Goal: Information Seeking & Learning: Learn about a topic

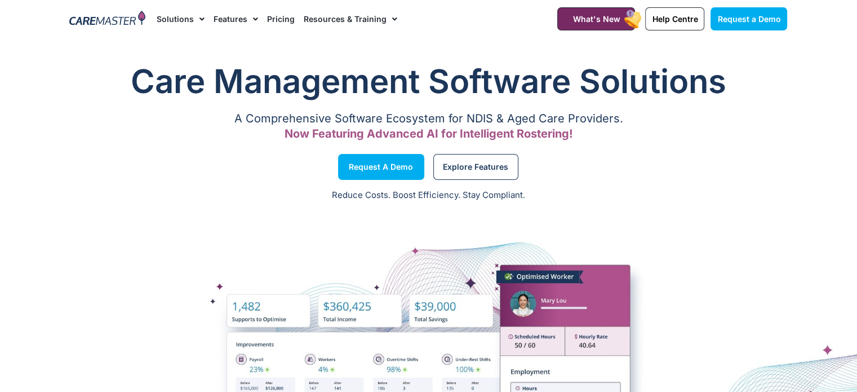
click at [229, 22] on link "Features" at bounding box center [236, 19] width 45 height 38
click at [247, 19] on span "Menu" at bounding box center [252, 19] width 11 height 19
click at [250, 17] on span "Menu" at bounding box center [252, 19] width 11 height 19
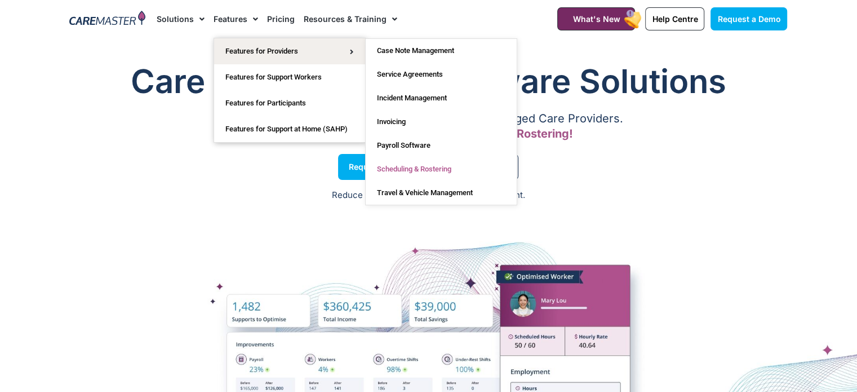
click at [407, 170] on link "Scheduling & Rostering" at bounding box center [441, 169] width 151 height 24
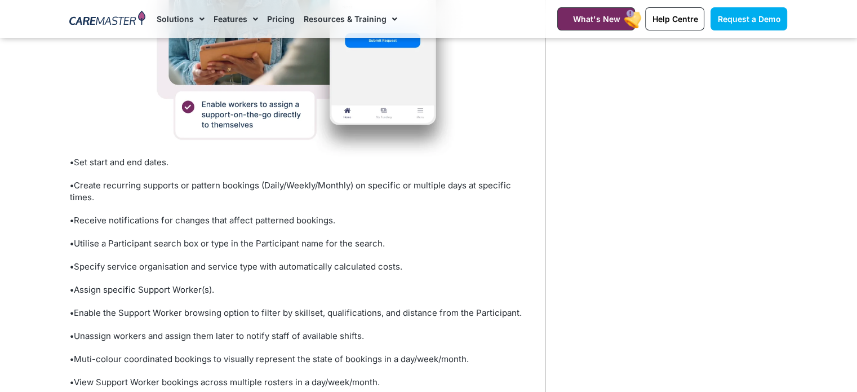
scroll to position [845, 0]
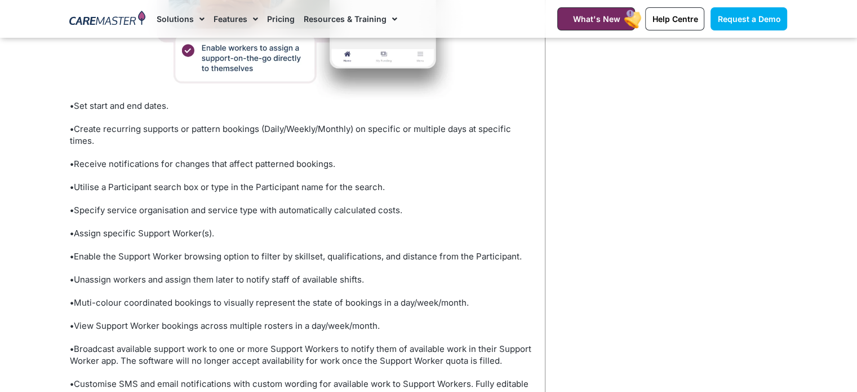
drag, startPoint x: 91, startPoint y: 105, endPoint x: 173, endPoint y: 105, distance: 82.3
click at [173, 105] on p "• Set start and end dates." at bounding box center [302, 106] width 464 height 12
copy p "start and end dates."
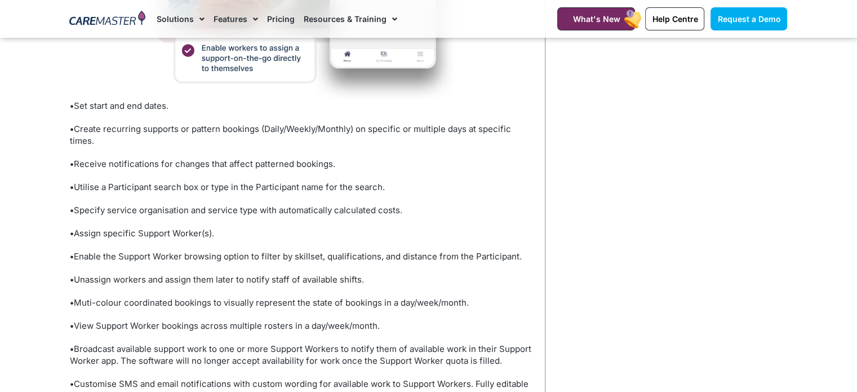
click at [463, 210] on p "• Specify service organisation and service type with automatically calculated c…" at bounding box center [302, 210] width 464 height 12
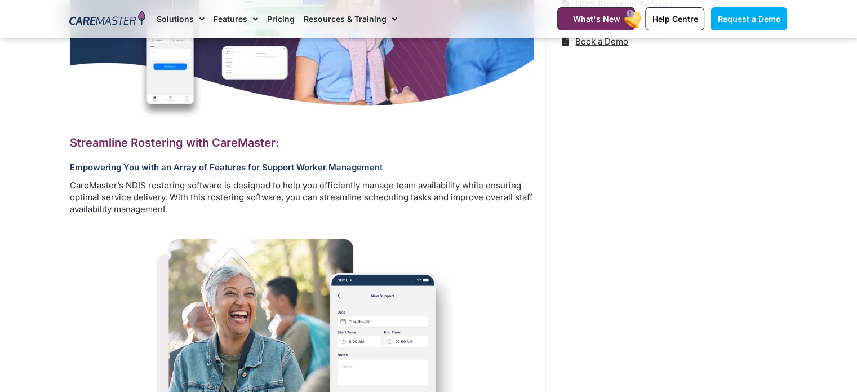
scroll to position [451, 0]
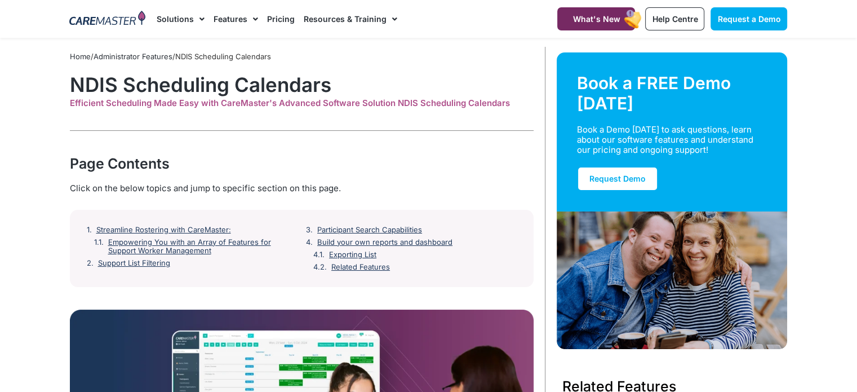
scroll to position [0, 0]
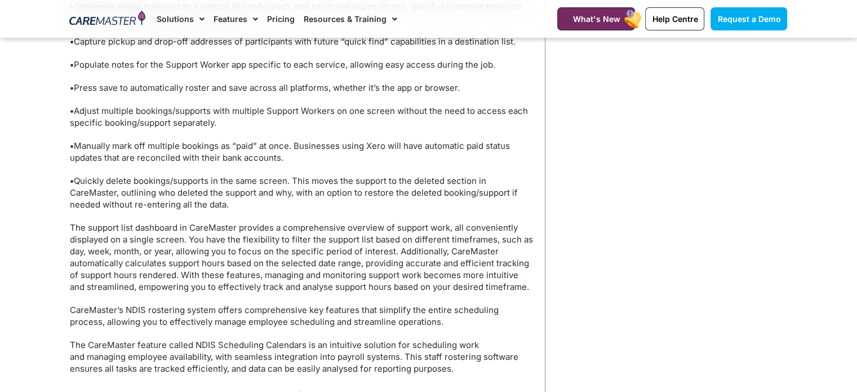
scroll to position [1465, 0]
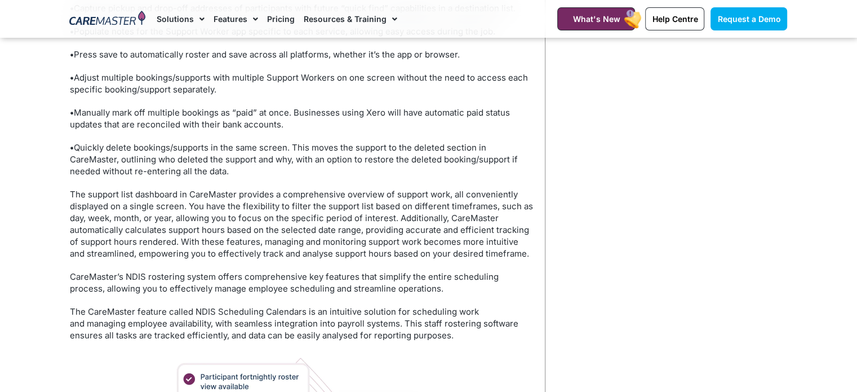
click at [569, 192] on div "Home / Administrator Features / NDIS Scheduling Calendars Book a FREE Demo toda…" at bounding box center [669, 168] width 248 height 3135
click at [633, 259] on div "Home / Administrator Features / NDIS Scheduling Calendars Book a FREE Demo toda…" at bounding box center [669, 168] width 248 height 3135
click at [617, 255] on div "Home / Administrator Features / NDIS Scheduling Calendars Book a FREE Demo toda…" at bounding box center [669, 168] width 248 height 3135
click at [658, 268] on div "Home / Administrator Features / NDIS Scheduling Calendars Book a FREE Demo toda…" at bounding box center [669, 168] width 248 height 3135
click at [658, 265] on div "Home / Administrator Features / NDIS Scheduling Calendars Book a FREE Demo toda…" at bounding box center [669, 168] width 248 height 3135
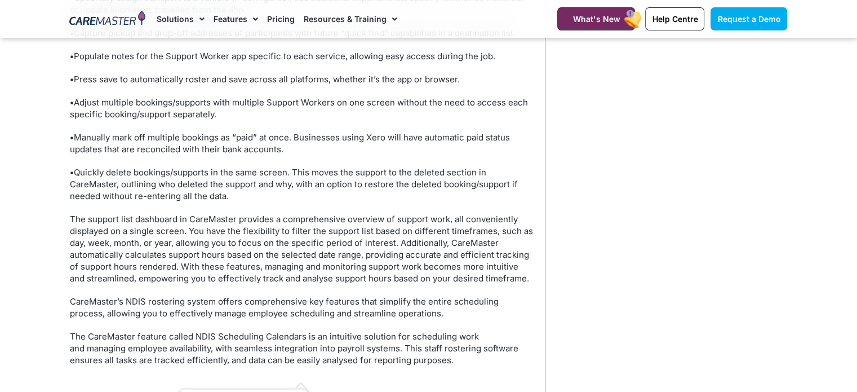
scroll to position [1442, 0]
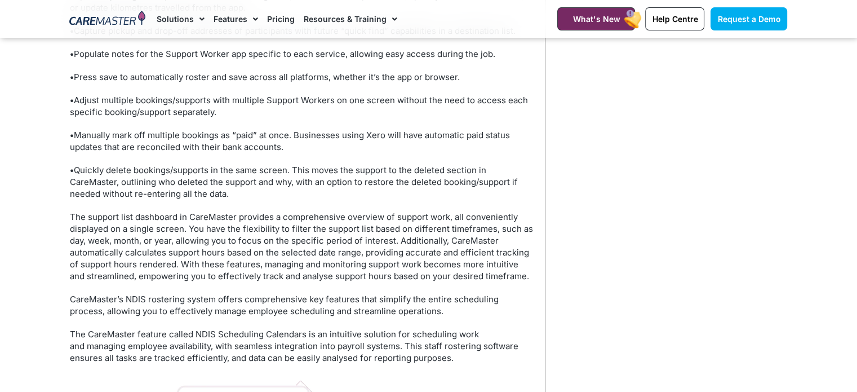
click at [389, 138] on p "• Manually mark off multiple bookings as “paid” at once. Businesses using Xero …" at bounding box center [302, 141] width 464 height 24
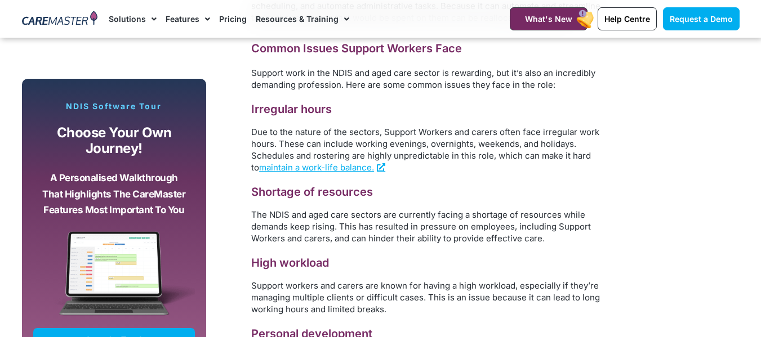
scroll to position [958, 0]
